Goal: Transaction & Acquisition: Purchase product/service

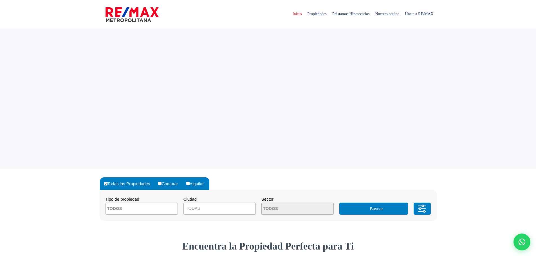
select select
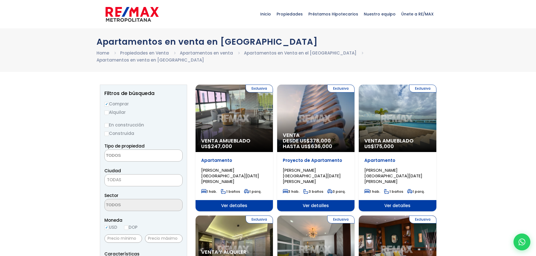
select select
click at [403, 112] on div "Exclusiva Venta Amueblado US$ 175,000" at bounding box center [397, 119] width 77 height 68
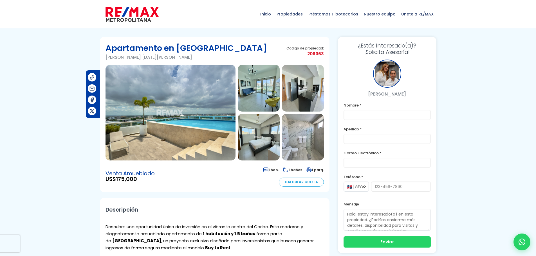
click at [165, 122] on img at bounding box center [171, 113] width 130 height 96
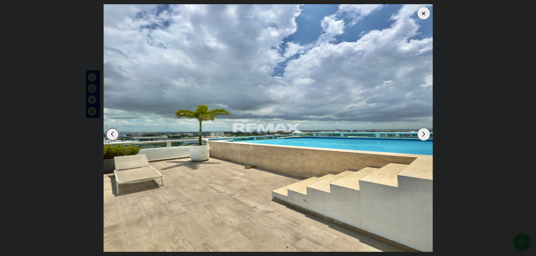
click at [425, 132] on div "Next slide" at bounding box center [424, 134] width 12 height 12
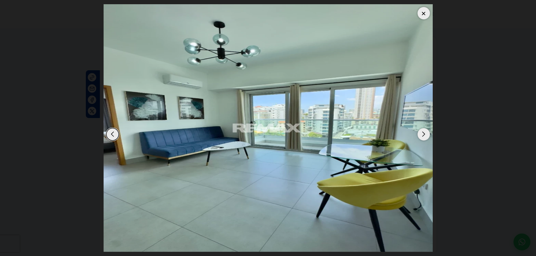
click at [425, 132] on div "Next slide" at bounding box center [424, 134] width 12 height 12
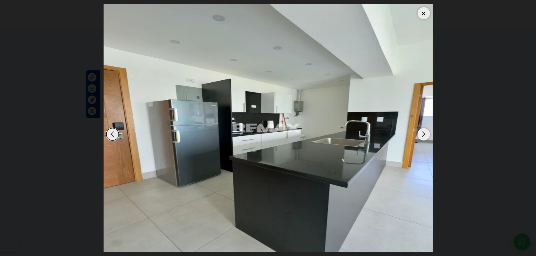
click at [425, 132] on div "Next slide" at bounding box center [424, 134] width 12 height 12
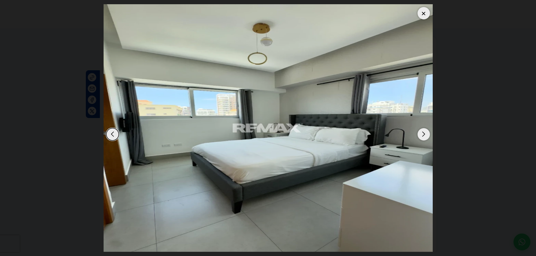
click at [425, 133] on div "Next slide" at bounding box center [424, 134] width 12 height 12
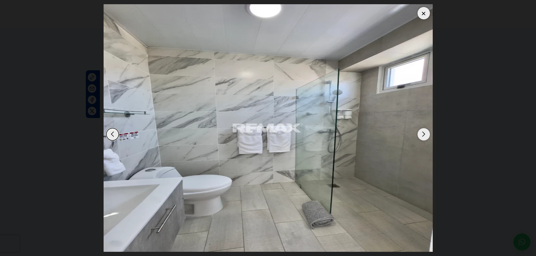
click at [425, 133] on div "Next slide" at bounding box center [424, 134] width 12 height 12
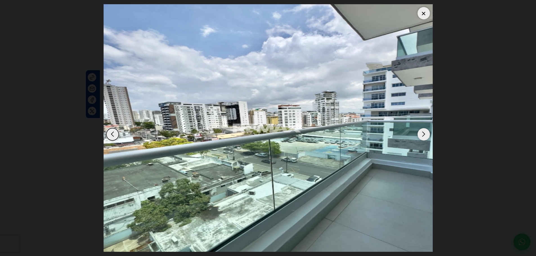
click at [425, 133] on div "Next slide" at bounding box center [424, 134] width 12 height 12
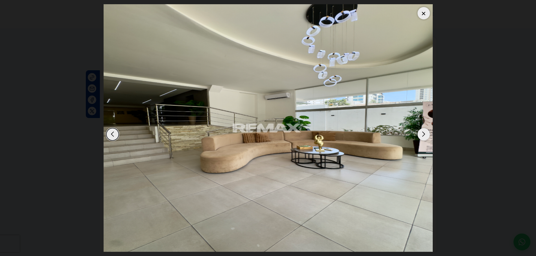
click at [425, 133] on div "Next slide" at bounding box center [424, 134] width 12 height 12
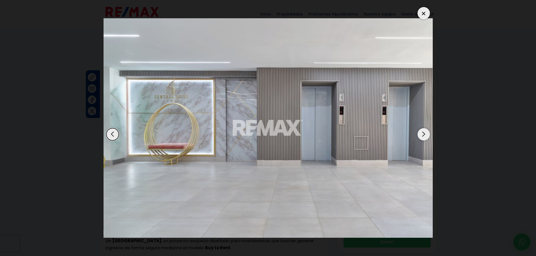
click at [423, 134] on div "Next slide" at bounding box center [424, 134] width 12 height 12
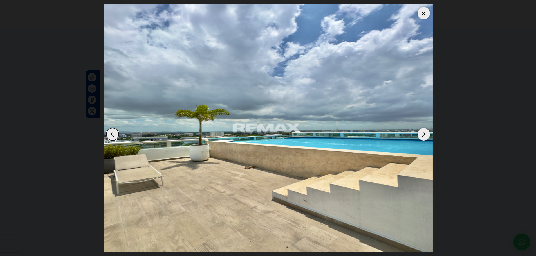
click at [423, 134] on div "Next slide" at bounding box center [424, 134] width 12 height 12
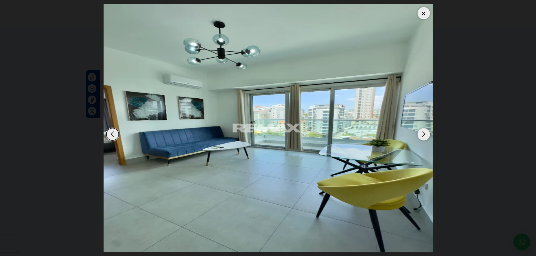
click at [425, 9] on div at bounding box center [424, 13] width 12 height 12
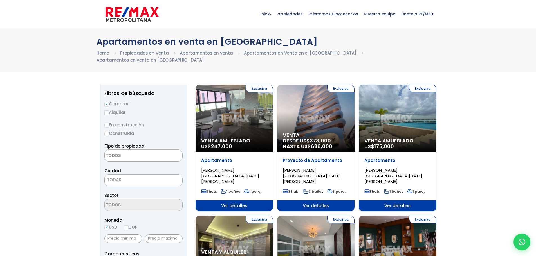
select select
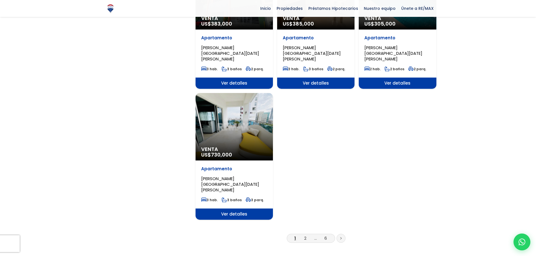
scroll to position [647, 0]
click at [304, 235] on li "2" at bounding box center [305, 238] width 9 height 7
click at [304, 235] on link "2" at bounding box center [305, 238] width 2 height 6
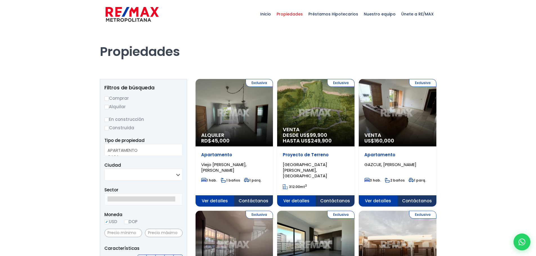
select select
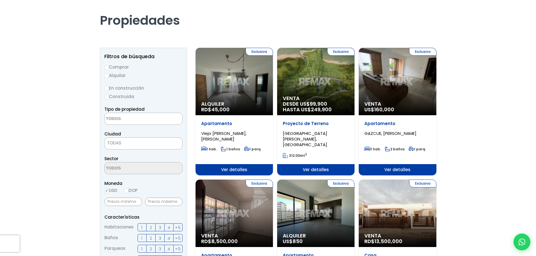
scroll to position [28, 0]
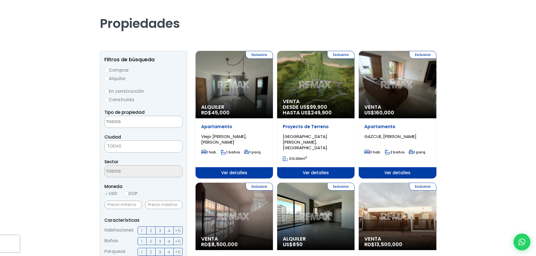
click at [108, 71] on input "Comprar" at bounding box center [106, 70] width 5 height 5
radio input "true"
click at [108, 99] on input "Construida" at bounding box center [106, 100] width 5 height 5
radio input "true"
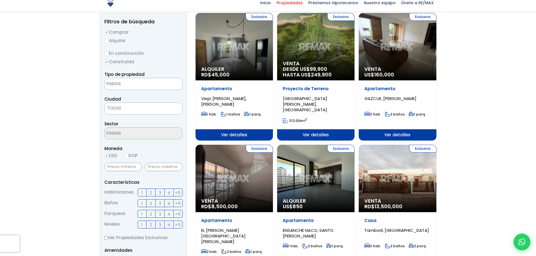
scroll to position [141, 0]
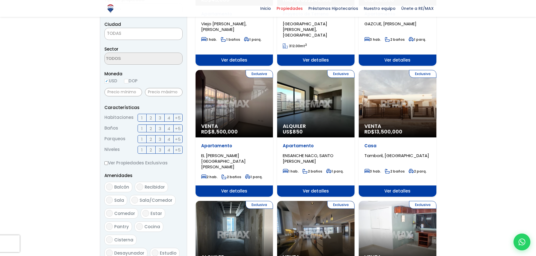
click at [151, 119] on span "2" at bounding box center [151, 118] width 2 height 7
click at [0, 0] on input "2" at bounding box center [0, 0] width 0 height 0
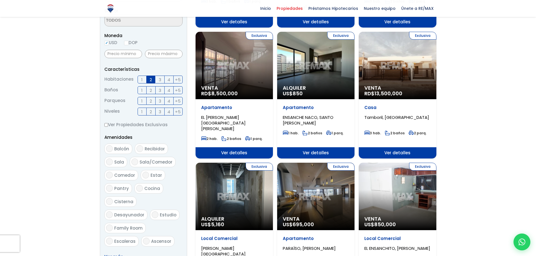
scroll to position [225, 0]
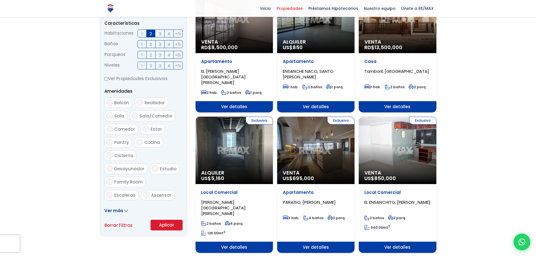
click at [109, 209] on span "Ver más" at bounding box center [113, 211] width 19 height 6
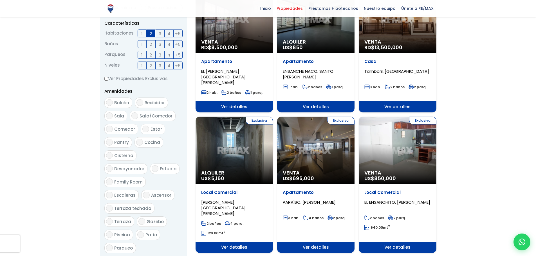
click at [120, 232] on span "Piscina" at bounding box center [122, 235] width 16 height 6
click at [113, 232] on input "Piscina" at bounding box center [109, 235] width 7 height 7
checkbox input "true"
click at [118, 101] on span "Balcón" at bounding box center [121, 103] width 15 height 6
click at [113, 101] on input "Balcón" at bounding box center [109, 102] width 7 height 7
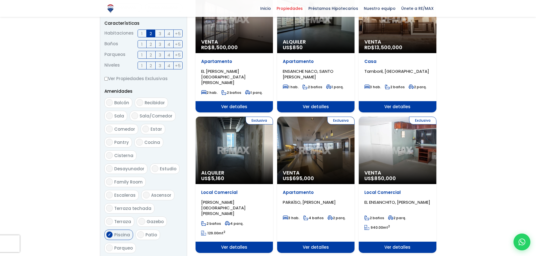
checkbox input "true"
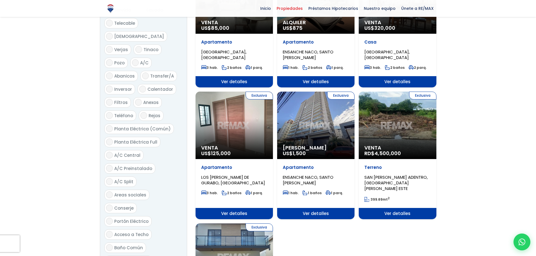
scroll to position [591, 0]
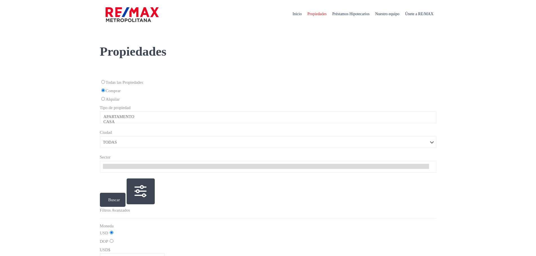
select select
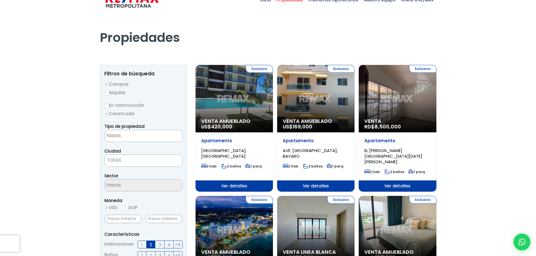
scroll to position [28, 0]
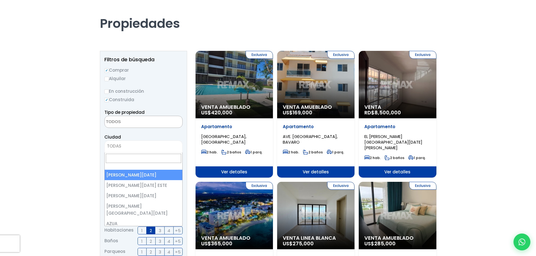
click at [110, 143] on span "TODAS" at bounding box center [144, 146] width 78 height 8
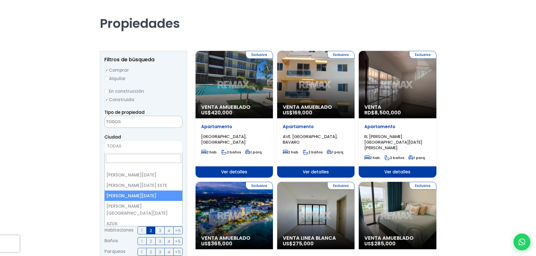
drag, startPoint x: 475, startPoint y: 167, endPoint x: 466, endPoint y: 166, distance: 9.1
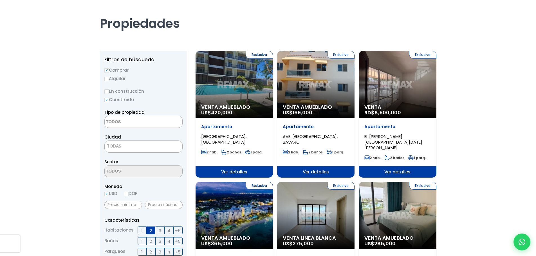
click at [339, 79] on div "Exclusiva Venta Amueblado US$ 169,000" at bounding box center [315, 85] width 77 height 68
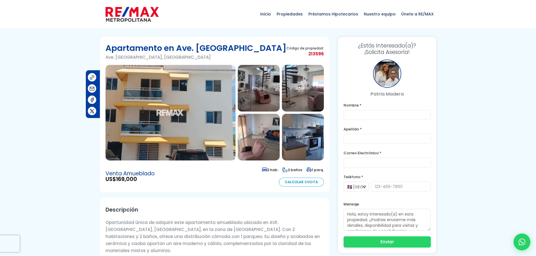
click at [175, 118] on img at bounding box center [171, 113] width 130 height 96
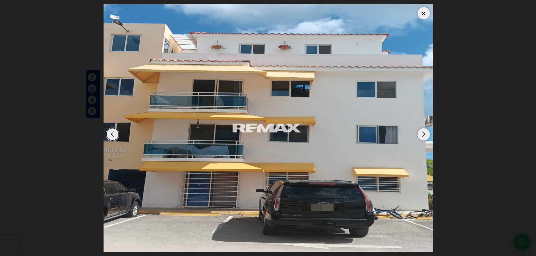
click at [421, 134] on div "Next slide" at bounding box center [424, 134] width 12 height 12
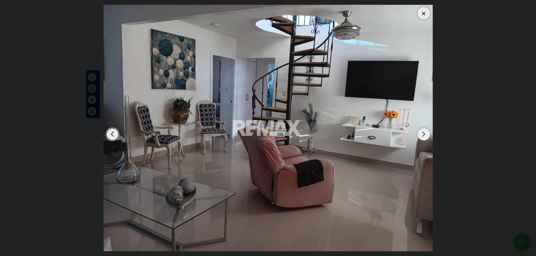
click at [421, 134] on div "Next slide" at bounding box center [424, 134] width 12 height 12
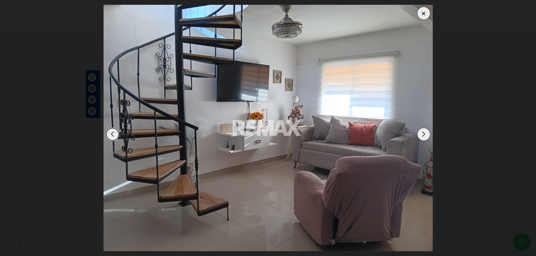
click at [421, 134] on div "Next slide" at bounding box center [424, 134] width 12 height 12
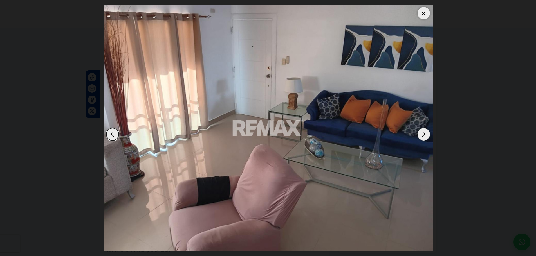
click at [421, 134] on div "Next slide" at bounding box center [424, 134] width 12 height 12
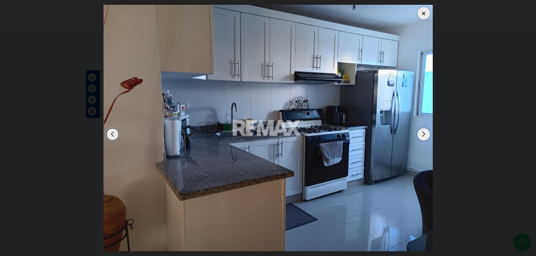
click at [421, 134] on div "Next slide" at bounding box center [424, 134] width 12 height 12
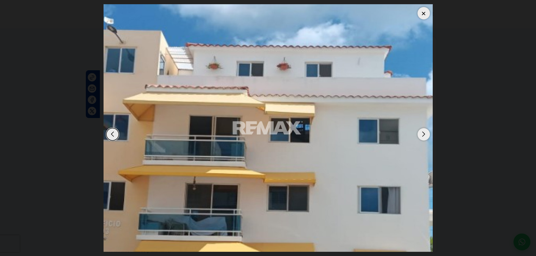
click at [421, 134] on div "Next slide" at bounding box center [424, 134] width 12 height 12
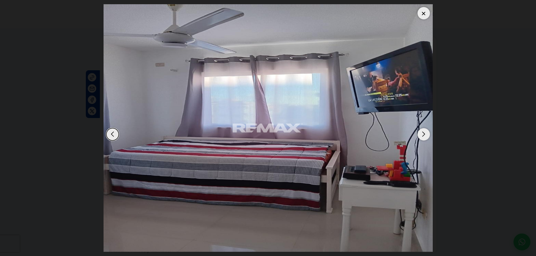
click at [421, 134] on div "Next slide" at bounding box center [424, 134] width 12 height 12
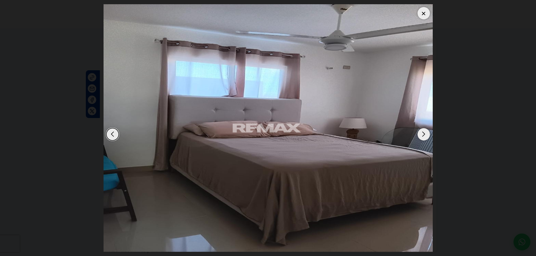
click at [421, 134] on div "Next slide" at bounding box center [424, 134] width 12 height 12
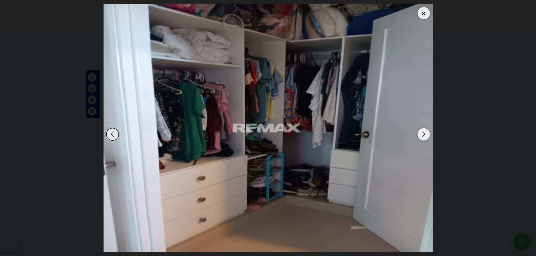
click at [421, 134] on div "Next slide" at bounding box center [424, 134] width 12 height 12
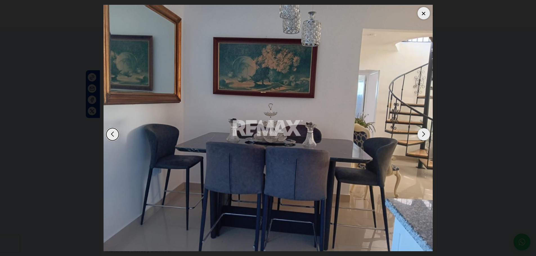
click at [421, 134] on div "Next slide" at bounding box center [424, 134] width 12 height 12
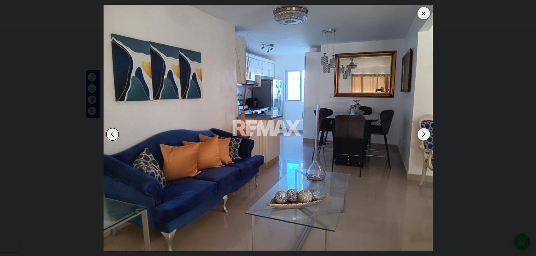
click at [421, 134] on div "Next slide" at bounding box center [424, 134] width 12 height 12
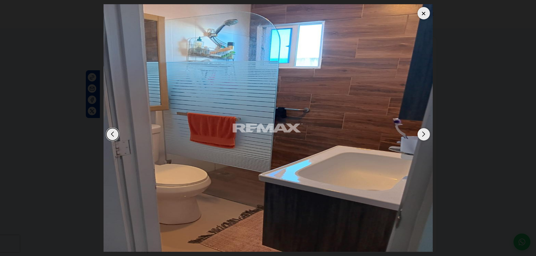
click at [421, 134] on div "Next slide" at bounding box center [424, 134] width 12 height 12
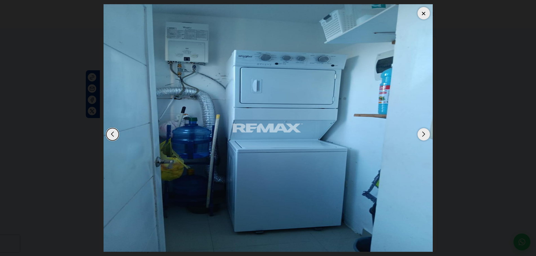
click at [421, 134] on div "Next slide" at bounding box center [424, 134] width 12 height 12
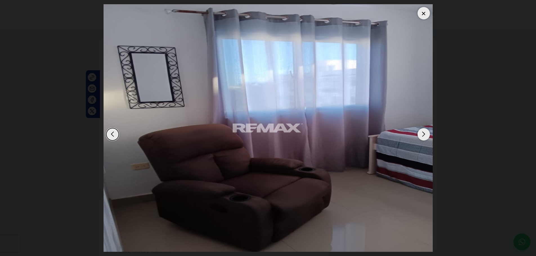
click at [421, 134] on div "Next slide" at bounding box center [424, 134] width 12 height 12
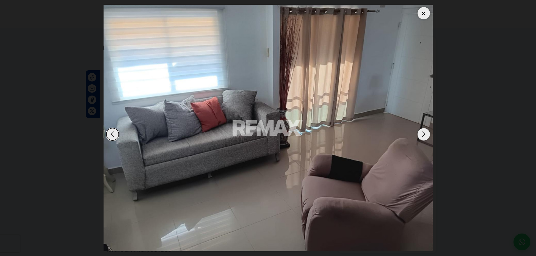
click at [421, 134] on div "Next slide" at bounding box center [424, 134] width 12 height 12
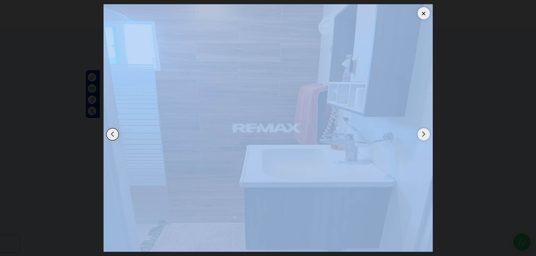
click at [421, 134] on div "Next slide" at bounding box center [424, 134] width 12 height 12
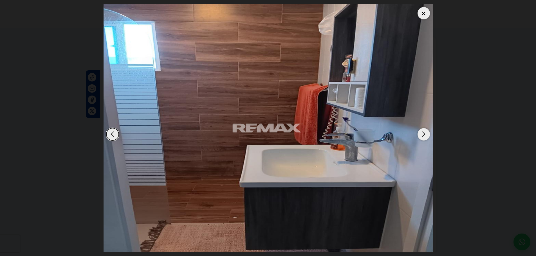
click at [421, 134] on div "Next slide" at bounding box center [424, 134] width 12 height 12
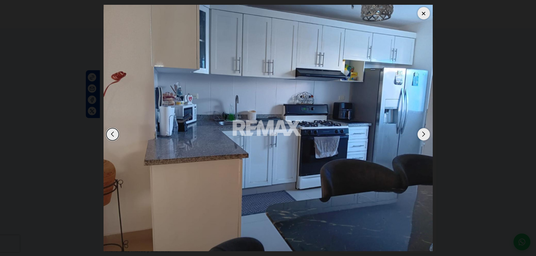
click at [422, 12] on div at bounding box center [424, 13] width 12 height 12
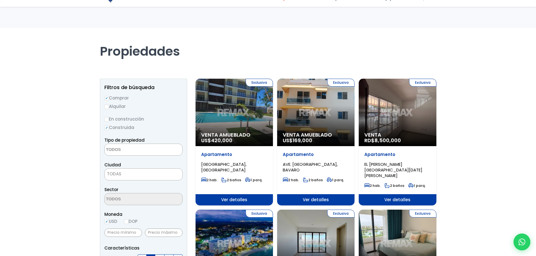
select select
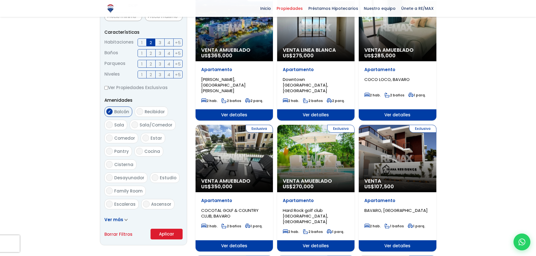
scroll to position [225, 0]
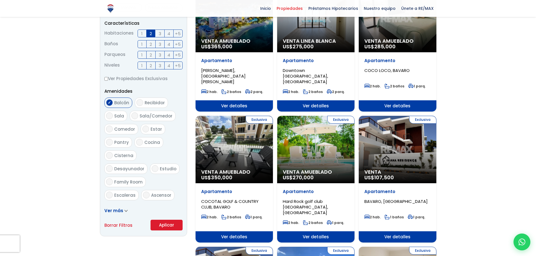
click at [403, 132] on div "Exclusiva Venta US$ 107,500" at bounding box center [397, 150] width 77 height 68
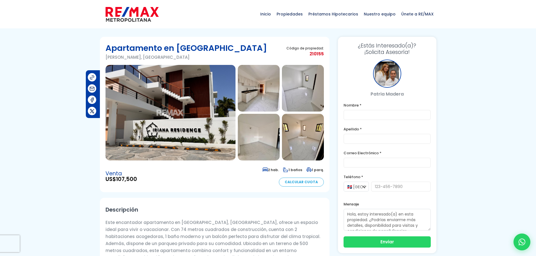
click at [157, 125] on img at bounding box center [171, 113] width 130 height 96
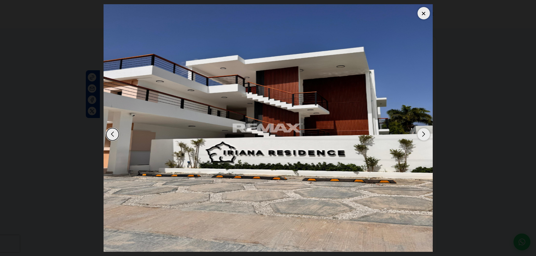
click at [421, 133] on div "Next slide" at bounding box center [424, 134] width 12 height 12
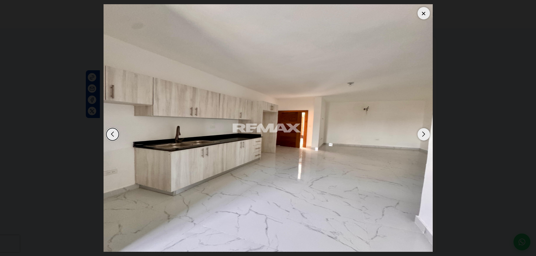
click at [421, 134] on div "Next slide" at bounding box center [424, 134] width 12 height 12
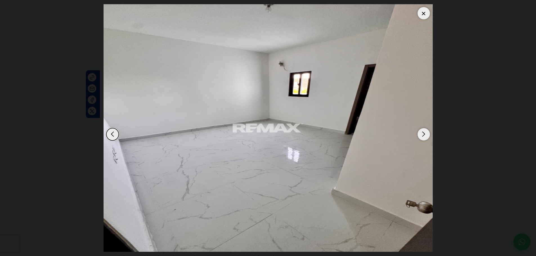
click at [421, 134] on div "Next slide" at bounding box center [424, 134] width 12 height 12
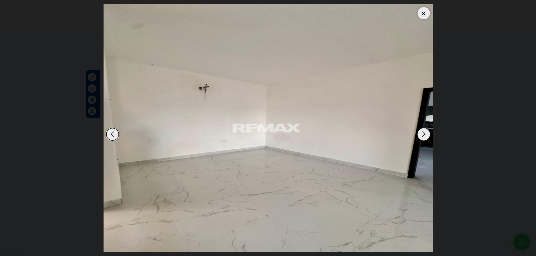
click at [421, 134] on div "Next slide" at bounding box center [424, 134] width 12 height 12
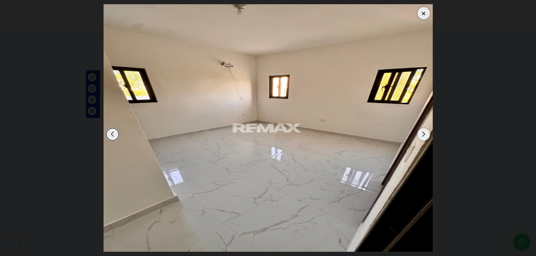
click at [421, 134] on div "Next slide" at bounding box center [424, 134] width 12 height 12
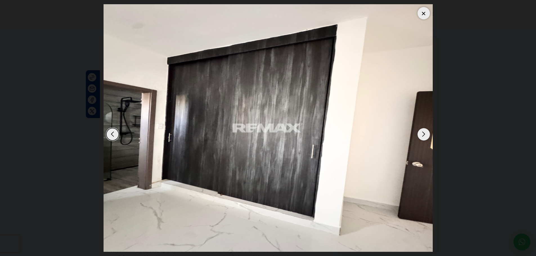
click at [421, 134] on div "Next slide" at bounding box center [424, 134] width 12 height 12
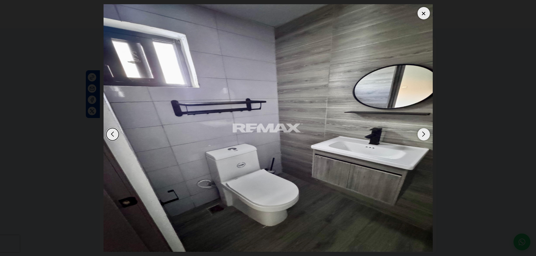
click at [421, 134] on div "Next slide" at bounding box center [424, 134] width 12 height 12
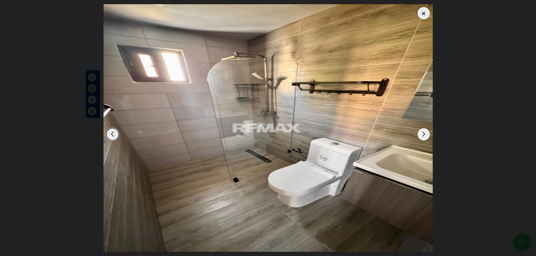
click at [421, 134] on div "Next slide" at bounding box center [424, 134] width 12 height 12
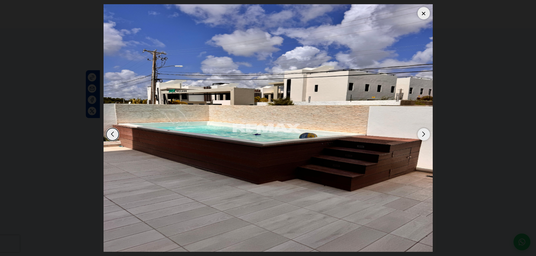
click at [421, 134] on div "Next slide" at bounding box center [424, 134] width 12 height 12
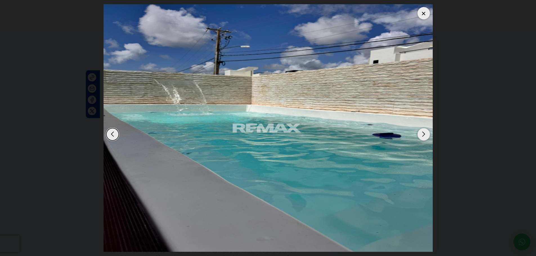
click at [421, 134] on div "Next slide" at bounding box center [424, 134] width 12 height 12
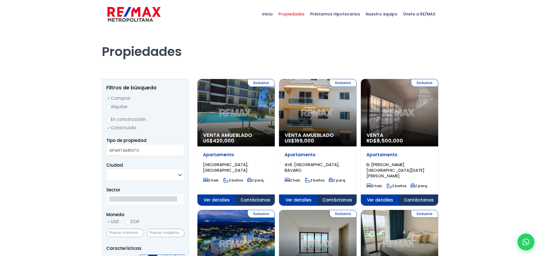
select select
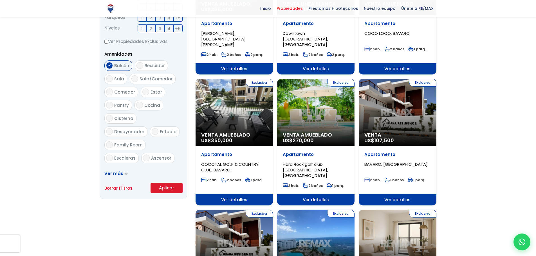
scroll to position [338, 0]
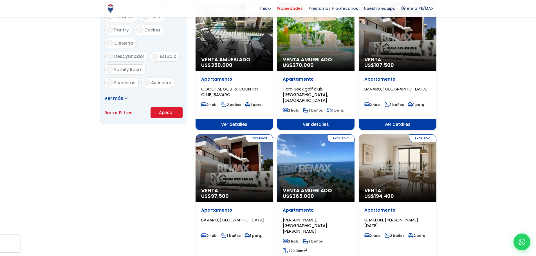
click at [398, 149] on div "Exclusiva Venta US$ 194,400" at bounding box center [397, 168] width 77 height 68
click at [405, 149] on div "Exclusiva Venta US$ 194,400" at bounding box center [397, 168] width 77 height 68
click at [386, 161] on div "Exclusiva Venta US$ 194,400" at bounding box center [397, 168] width 77 height 68
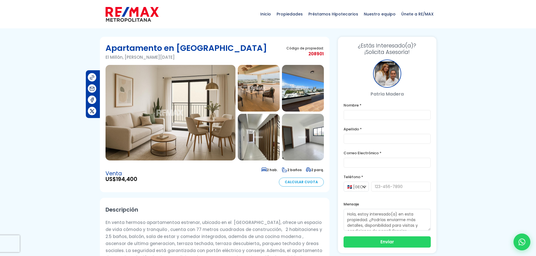
click at [150, 129] on img at bounding box center [171, 113] width 130 height 96
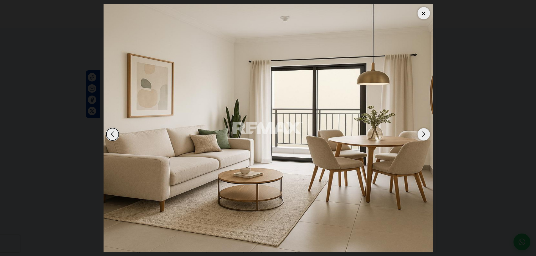
click at [421, 136] on div "Next slide" at bounding box center [424, 134] width 12 height 12
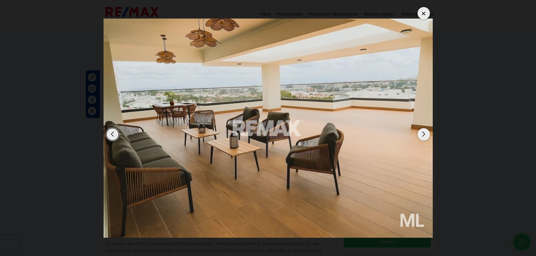
click at [421, 136] on div "Next slide" at bounding box center [424, 134] width 12 height 12
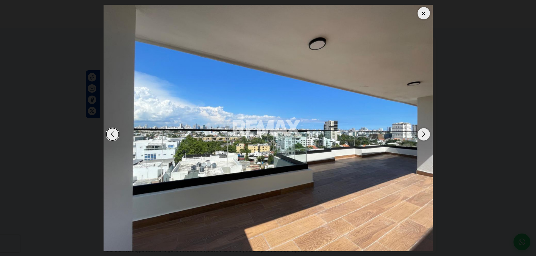
click at [421, 136] on div "Next slide" at bounding box center [424, 134] width 12 height 12
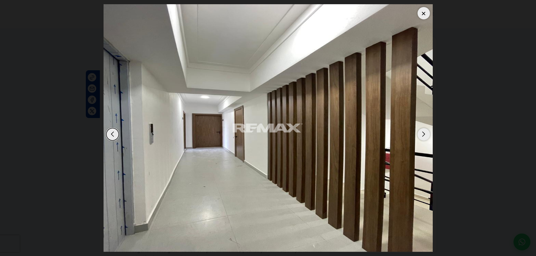
click at [421, 136] on div "Next slide" at bounding box center [424, 134] width 12 height 12
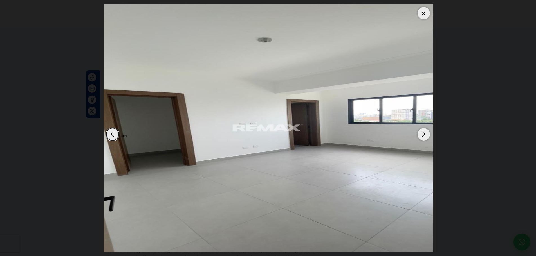
click at [421, 136] on div "Next slide" at bounding box center [424, 134] width 12 height 12
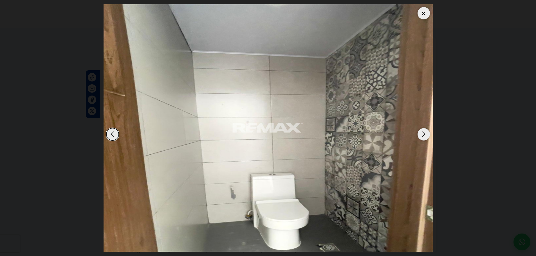
click at [421, 136] on div "Next slide" at bounding box center [424, 134] width 12 height 12
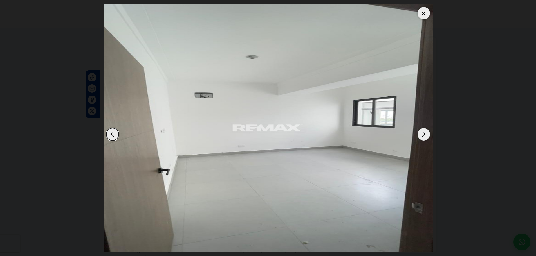
click at [421, 136] on div "Next slide" at bounding box center [424, 134] width 12 height 12
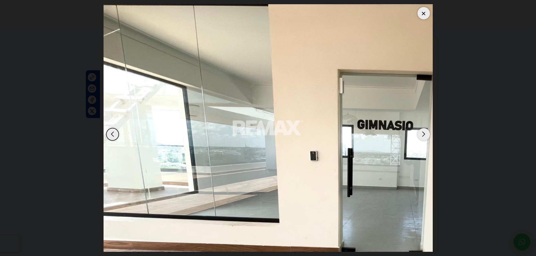
click at [421, 136] on div "Next slide" at bounding box center [424, 134] width 12 height 12
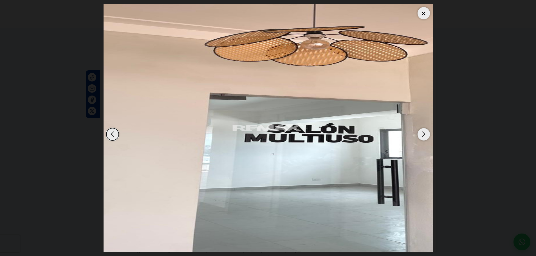
click at [421, 136] on div "Next slide" at bounding box center [424, 134] width 12 height 12
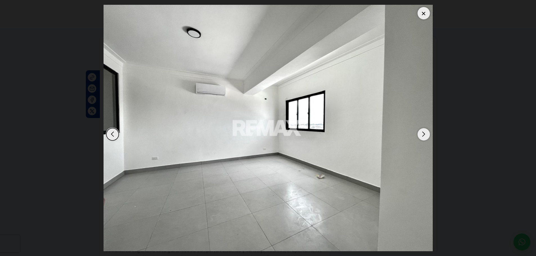
click at [421, 136] on div "Next slide" at bounding box center [424, 134] width 12 height 12
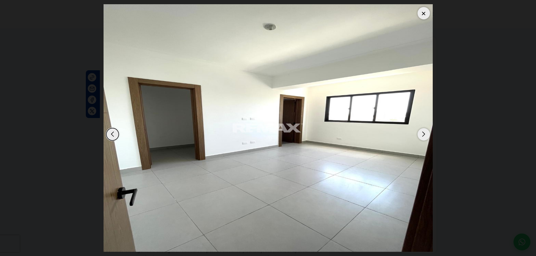
click at [421, 136] on div "Next slide" at bounding box center [424, 134] width 12 height 12
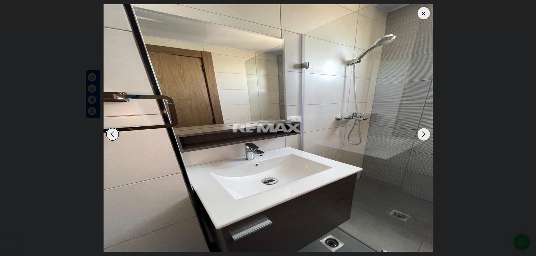
click at [421, 136] on div "Next slide" at bounding box center [424, 134] width 12 height 12
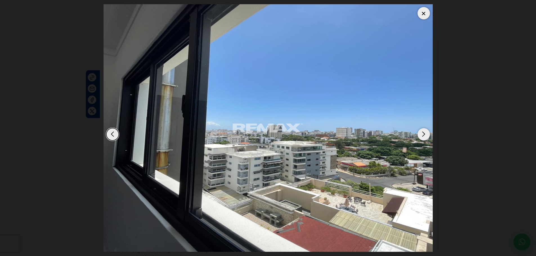
click at [421, 136] on div "Next slide" at bounding box center [424, 134] width 12 height 12
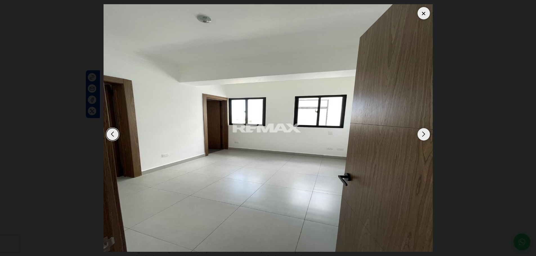
click at [421, 136] on div "Next slide" at bounding box center [424, 134] width 12 height 12
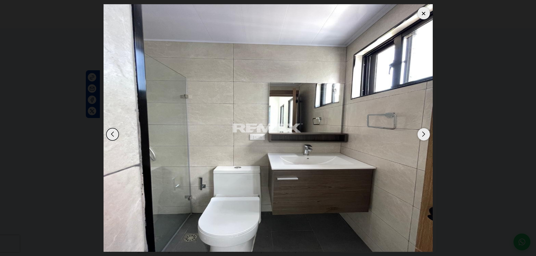
click at [421, 136] on div "Next slide" at bounding box center [424, 134] width 12 height 12
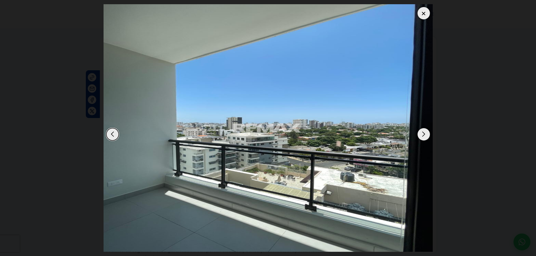
click at [421, 136] on div "Next slide" at bounding box center [424, 134] width 12 height 12
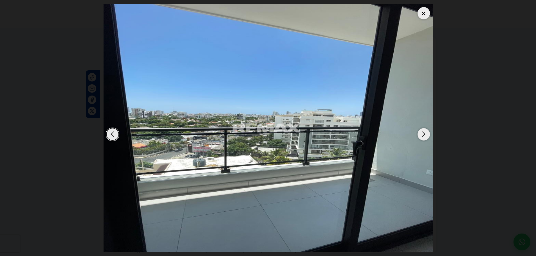
click at [421, 136] on div "Next slide" at bounding box center [424, 134] width 12 height 12
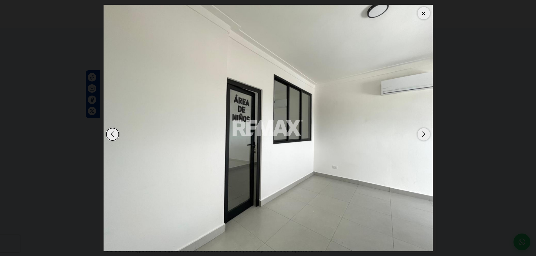
click at [421, 136] on div "Next slide" at bounding box center [424, 134] width 12 height 12
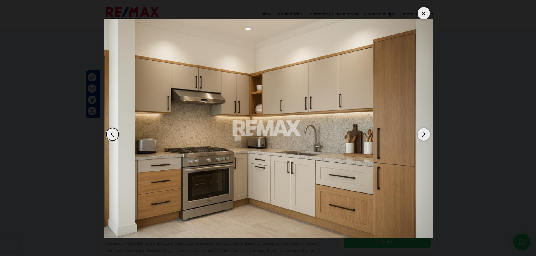
click at [421, 136] on div "Next slide" at bounding box center [424, 134] width 12 height 12
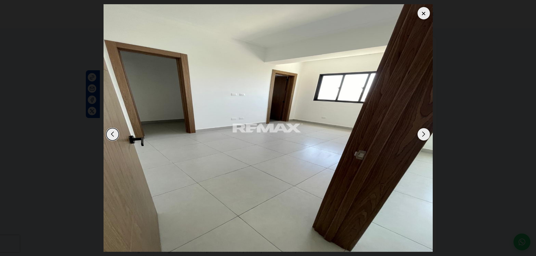
click at [421, 136] on div "Next slide" at bounding box center [424, 134] width 12 height 12
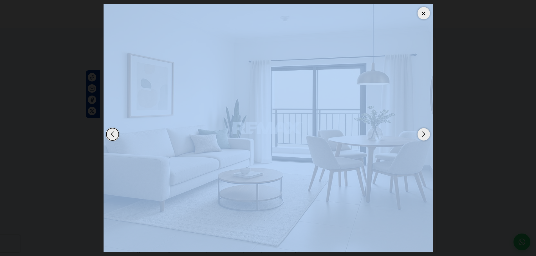
click at [421, 136] on div "Next slide" at bounding box center [424, 134] width 12 height 12
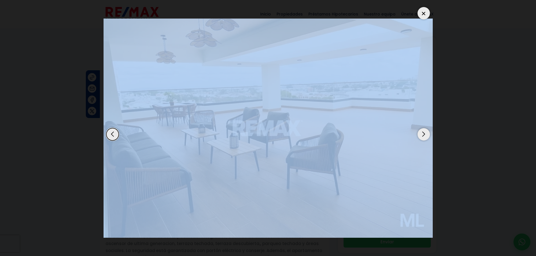
click at [418, 13] on div at bounding box center [424, 13] width 12 height 12
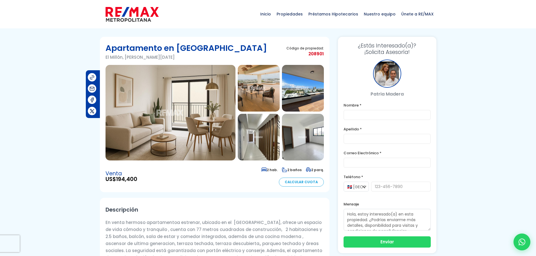
scroll to position [56, 0]
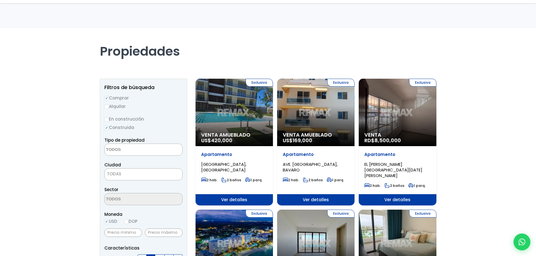
select select
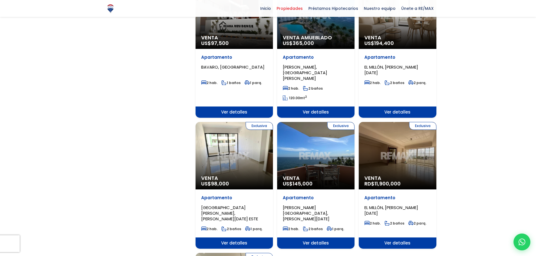
scroll to position [535, 0]
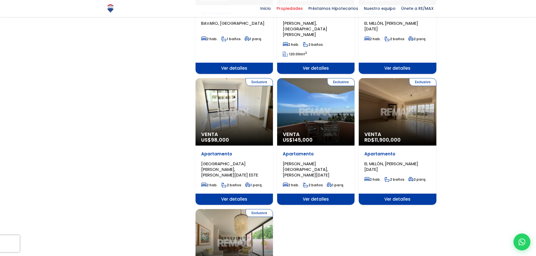
click at [329, 86] on div "Exclusiva Venta US$ 145,000" at bounding box center [315, 112] width 77 height 68
click at [327, 107] on div "Exclusiva Venta US$ 145,000" at bounding box center [315, 112] width 77 height 68
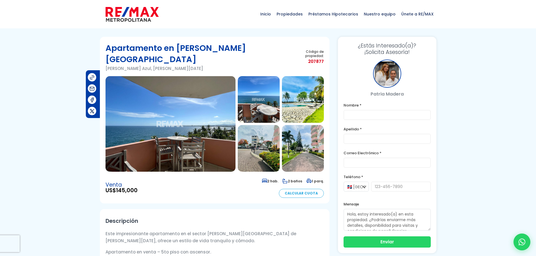
click at [164, 109] on img at bounding box center [171, 124] width 130 height 96
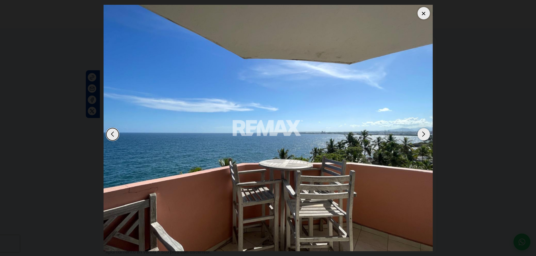
click at [425, 138] on div "Next slide" at bounding box center [424, 134] width 12 height 12
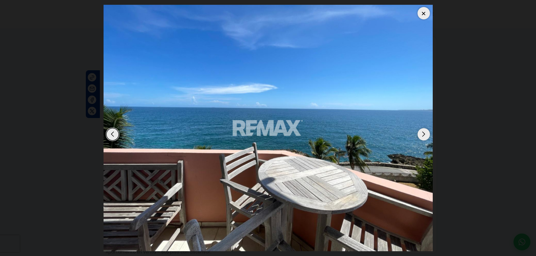
click at [425, 138] on div "Next slide" at bounding box center [424, 134] width 12 height 12
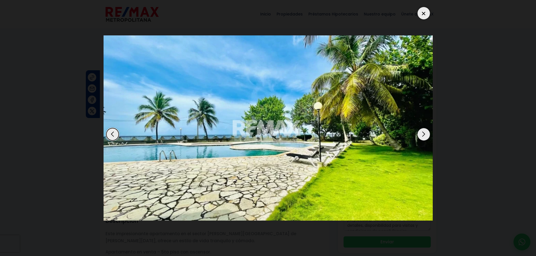
click at [425, 138] on div "Next slide" at bounding box center [424, 134] width 12 height 12
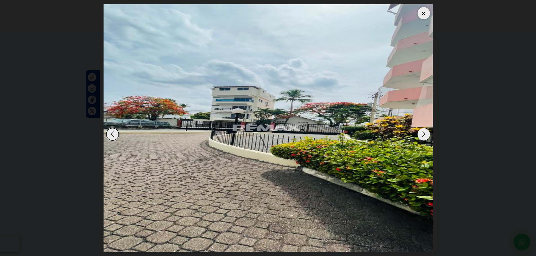
click at [425, 137] on div "Next slide" at bounding box center [424, 134] width 12 height 12
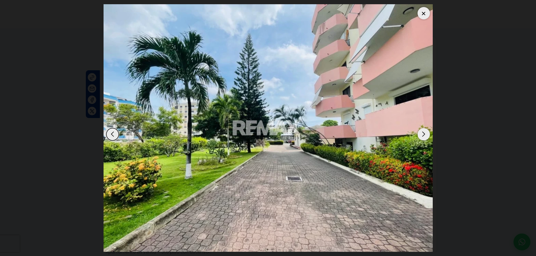
click at [425, 137] on div "Next slide" at bounding box center [424, 134] width 12 height 12
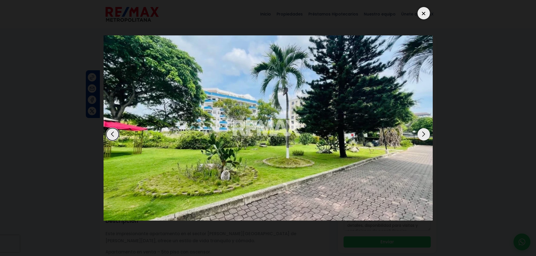
click at [425, 136] on div "Next slide" at bounding box center [424, 134] width 12 height 12
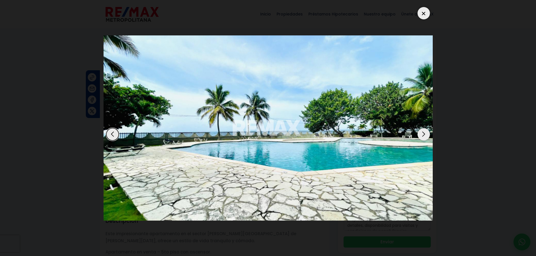
click at [425, 136] on div "Next slide" at bounding box center [424, 134] width 12 height 12
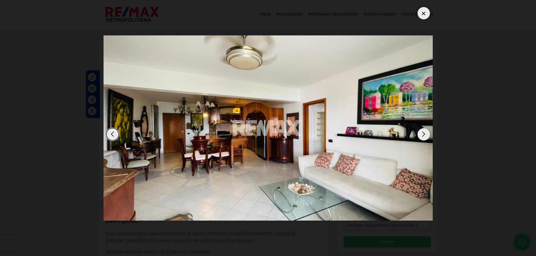
click at [425, 136] on div "Next slide" at bounding box center [424, 134] width 12 height 12
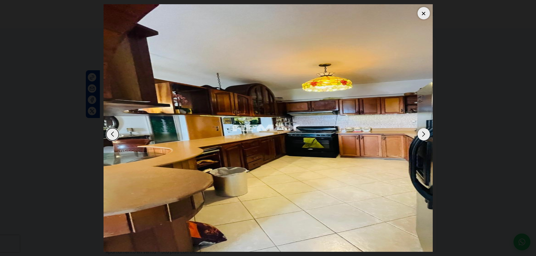
click at [425, 136] on div "Next slide" at bounding box center [424, 134] width 12 height 12
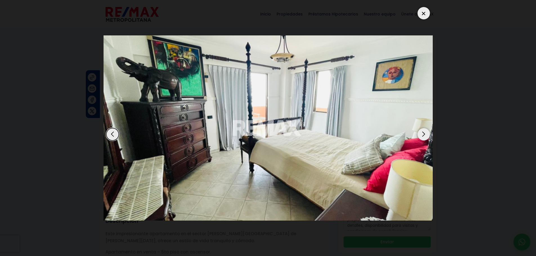
click at [425, 136] on div "Next slide" at bounding box center [424, 134] width 12 height 12
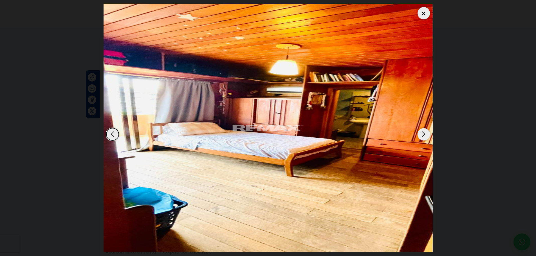
click at [425, 136] on div "Next slide" at bounding box center [424, 134] width 12 height 12
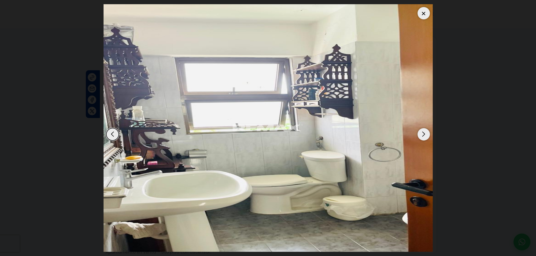
click at [425, 136] on div "Next slide" at bounding box center [424, 134] width 12 height 12
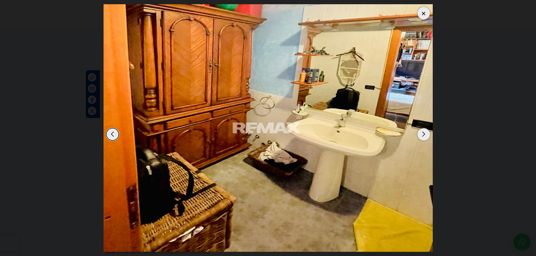
click at [425, 136] on div "Next slide" at bounding box center [424, 134] width 12 height 12
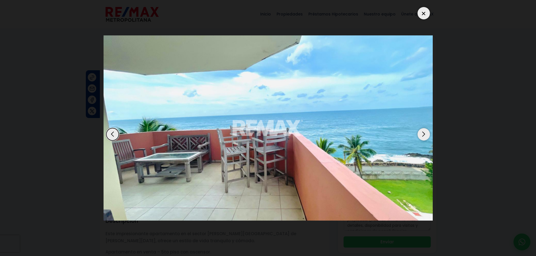
click at [425, 136] on div "Next slide" at bounding box center [424, 134] width 12 height 12
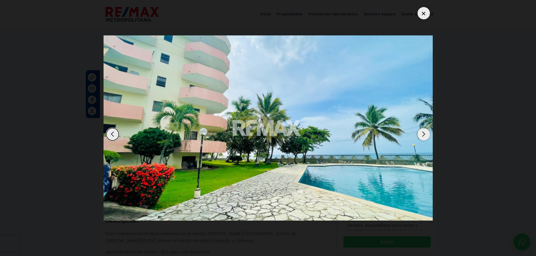
click at [425, 136] on div "Next slide" at bounding box center [424, 134] width 12 height 12
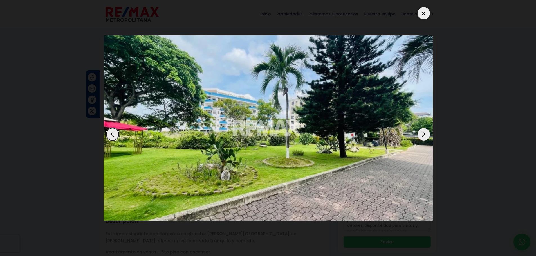
click at [422, 12] on div at bounding box center [424, 13] width 12 height 12
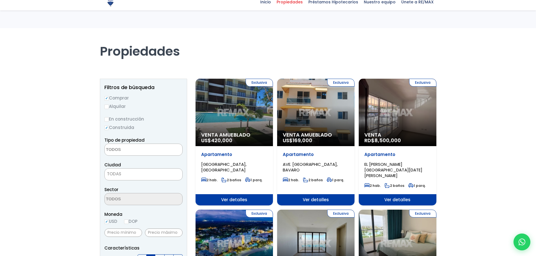
select select
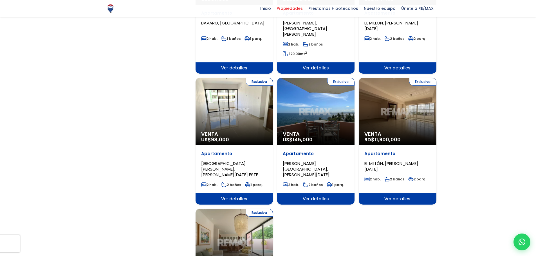
scroll to position [535, 0]
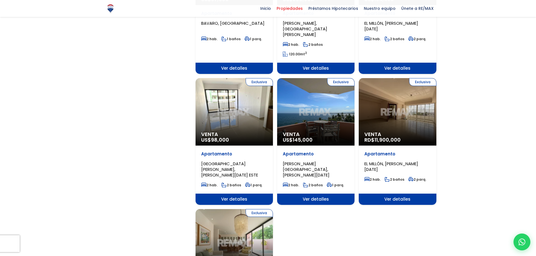
click at [396, 107] on div "Exclusiva Venta RD$ 11,900,000" at bounding box center [397, 112] width 77 height 68
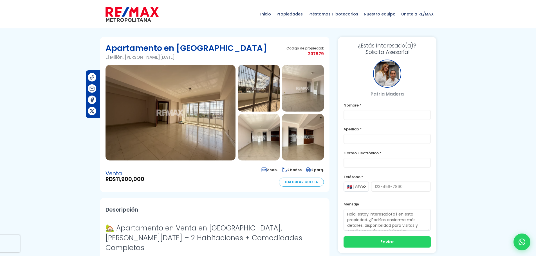
click at [137, 88] on img at bounding box center [171, 113] width 130 height 96
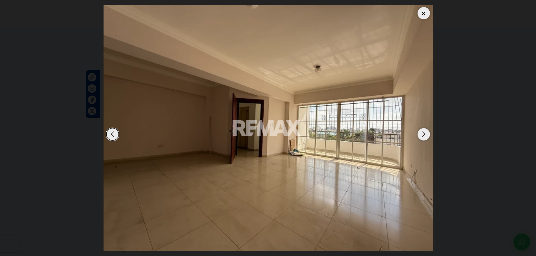
click at [426, 134] on div "Next slide" at bounding box center [424, 134] width 12 height 12
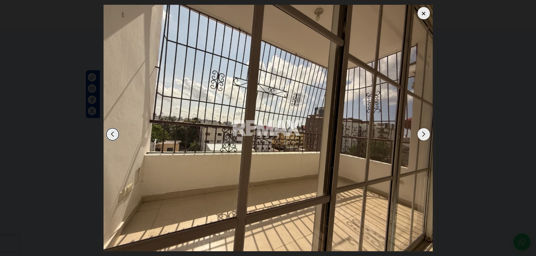
click at [426, 134] on div "Next slide" at bounding box center [424, 134] width 12 height 12
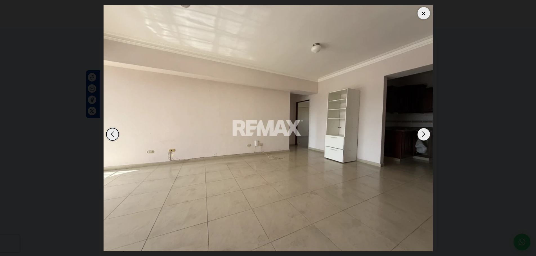
click at [426, 134] on div "Next slide" at bounding box center [424, 134] width 12 height 12
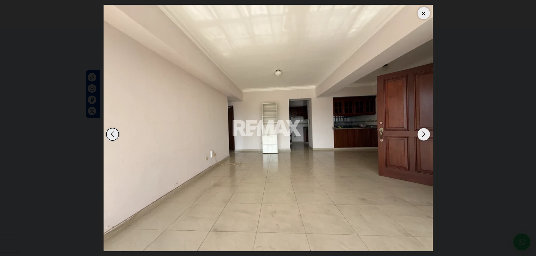
click at [426, 134] on div "Next slide" at bounding box center [424, 134] width 12 height 12
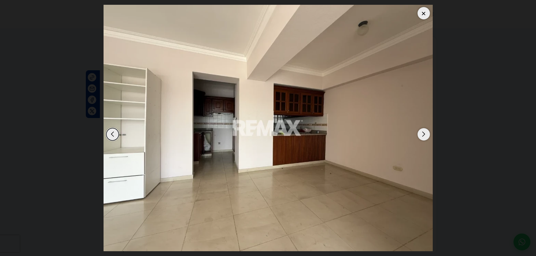
click at [426, 134] on div "Next slide" at bounding box center [424, 134] width 12 height 12
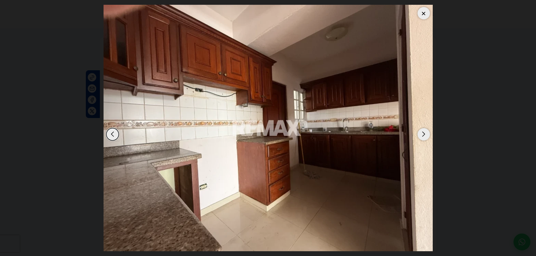
click at [426, 134] on div "Next slide" at bounding box center [424, 134] width 12 height 12
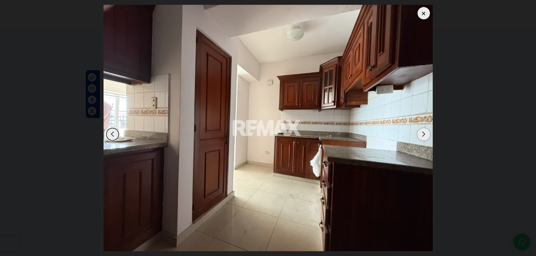
click at [426, 134] on div "Next slide" at bounding box center [424, 134] width 12 height 12
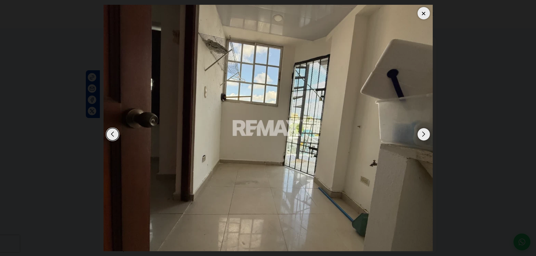
click at [422, 126] on img "8 / 14" at bounding box center [268, 128] width 329 height 247
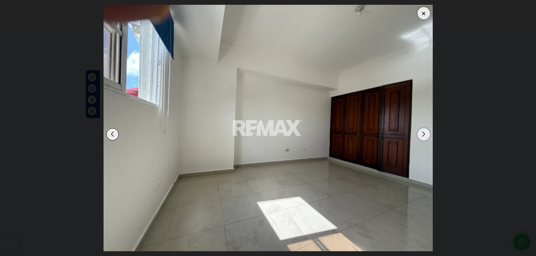
click at [422, 130] on div "Next slide" at bounding box center [424, 134] width 12 height 12
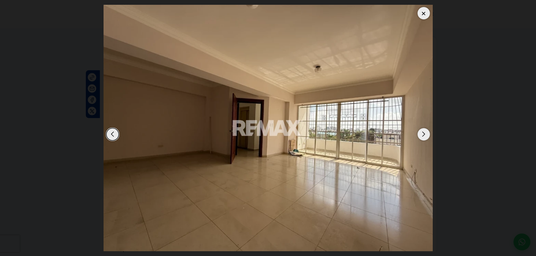
click at [422, 130] on div "Next slide" at bounding box center [424, 134] width 12 height 12
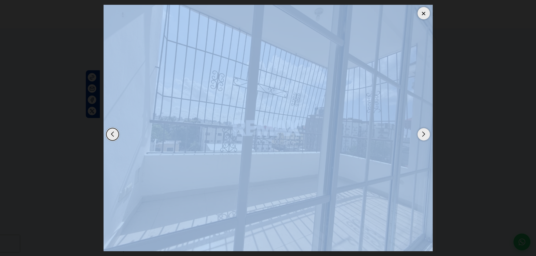
click at [422, 130] on div "Next slide" at bounding box center [424, 134] width 12 height 12
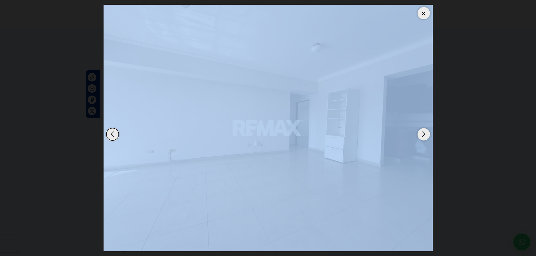
click at [422, 130] on div "Next slide" at bounding box center [424, 134] width 12 height 12
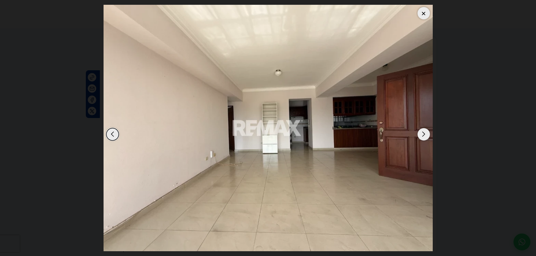
click at [437, 136] on dialog at bounding box center [268, 128] width 338 height 256
click at [427, 137] on div "Next slide" at bounding box center [424, 134] width 12 height 12
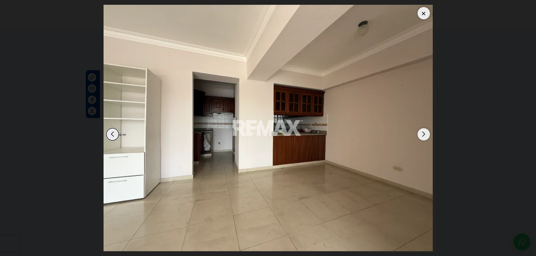
click at [426, 136] on div "Next slide" at bounding box center [424, 134] width 12 height 12
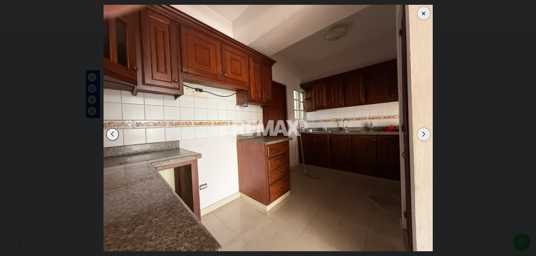
click at [437, 128] on dialog at bounding box center [268, 128] width 338 height 256
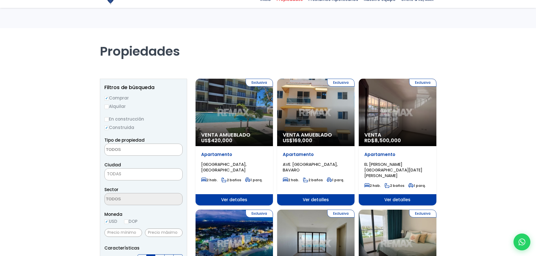
select select
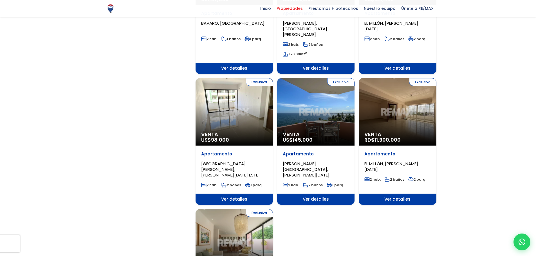
drag, startPoint x: 145, startPoint y: 108, endPoint x: 157, endPoint y: 117, distance: 14.6
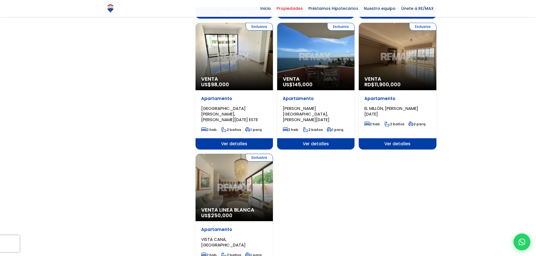
scroll to position [535, 0]
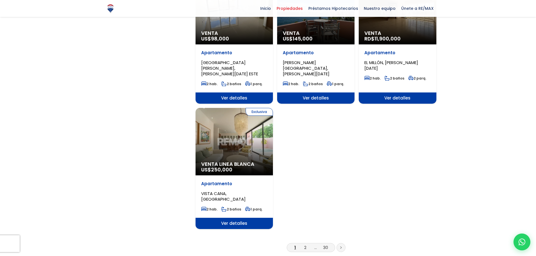
scroll to position [703, 0]
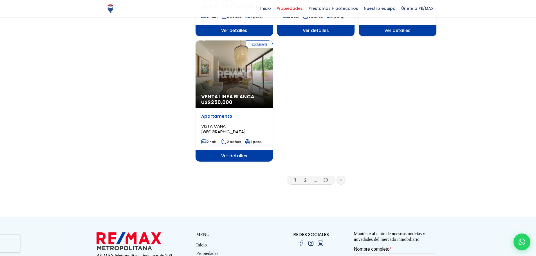
click at [307, 177] on li "2" at bounding box center [305, 180] width 9 height 7
click at [303, 177] on li "2" at bounding box center [305, 180] width 9 height 7
click at [304, 177] on li "2" at bounding box center [305, 180] width 9 height 7
click at [305, 177] on link "2" at bounding box center [305, 180] width 2 height 6
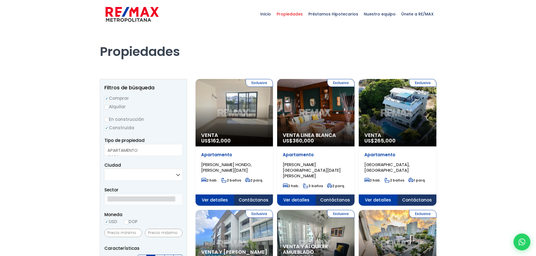
select select
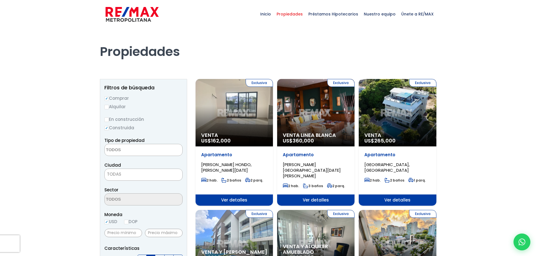
drag, startPoint x: 20, startPoint y: 138, endPoint x: 30, endPoint y: 122, distance: 19.7
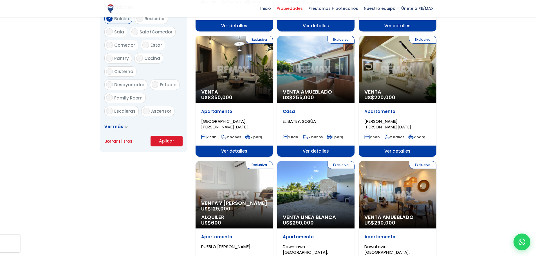
scroll to position [309, 0]
